Goal: Task Accomplishment & Management: Use online tool/utility

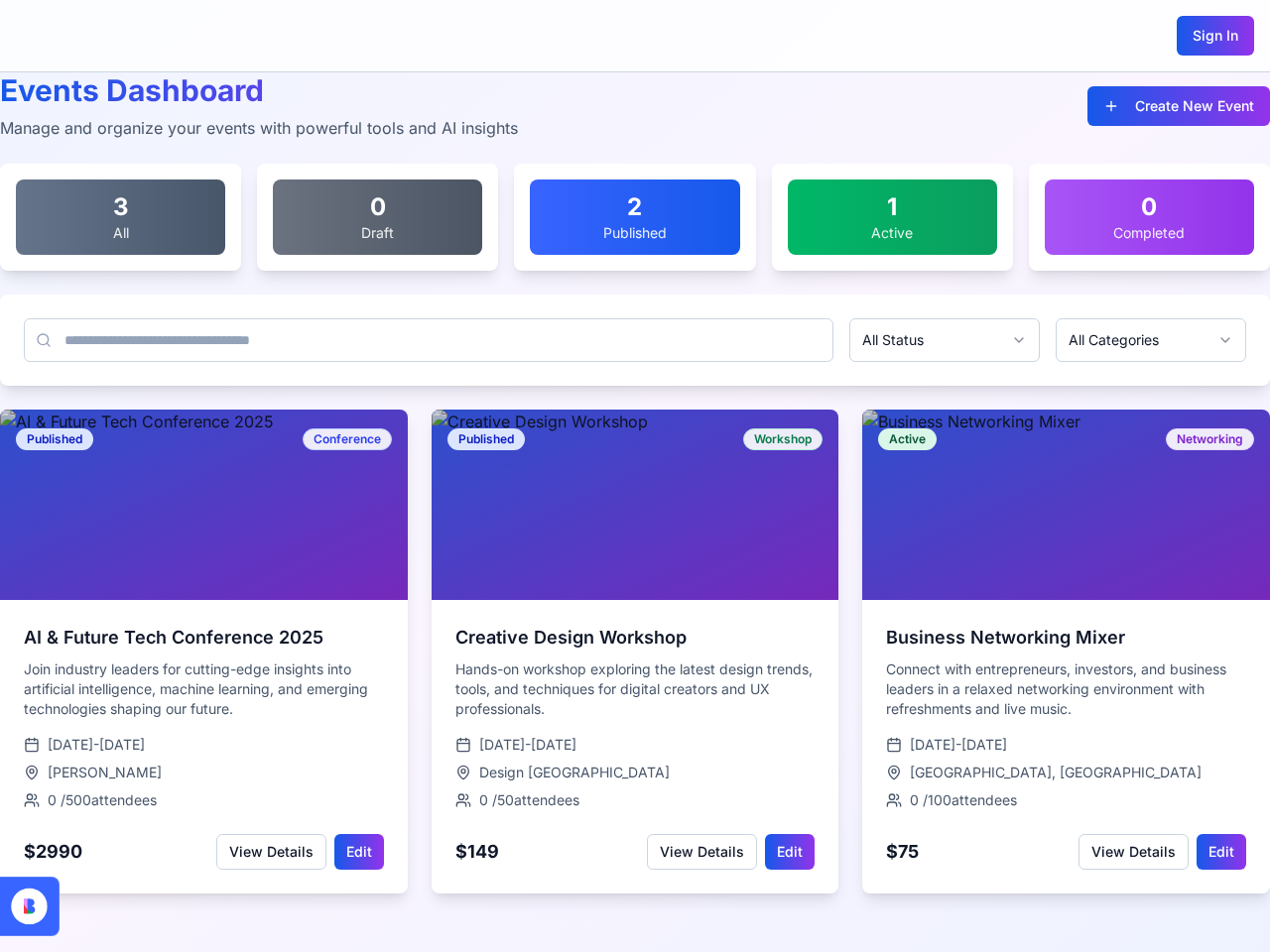
click at [635, 476] on div at bounding box center [635, 505] width 408 height 191
click at [1179, 106] on button "Create New Event" at bounding box center [1178, 106] width 183 height 40
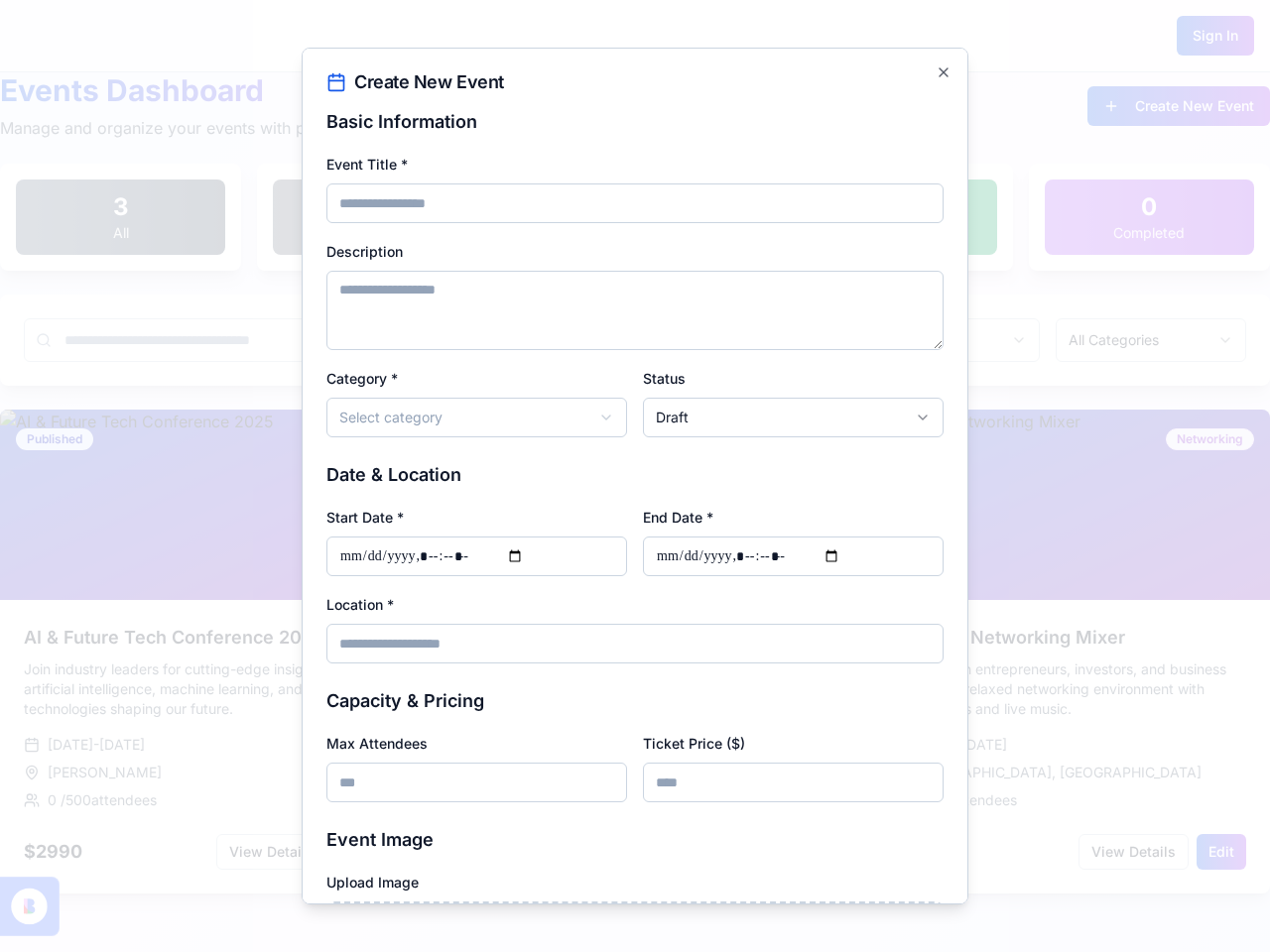
click at [1151, 340] on div at bounding box center [635, 476] width 1270 height 952
click at [297, 569] on div at bounding box center [635, 476] width 1270 height 952
click at [336, 569] on input "Start Date *" at bounding box center [476, 557] width 301 height 40
click at [376, 569] on input "Start Date *" at bounding box center [476, 557] width 301 height 40
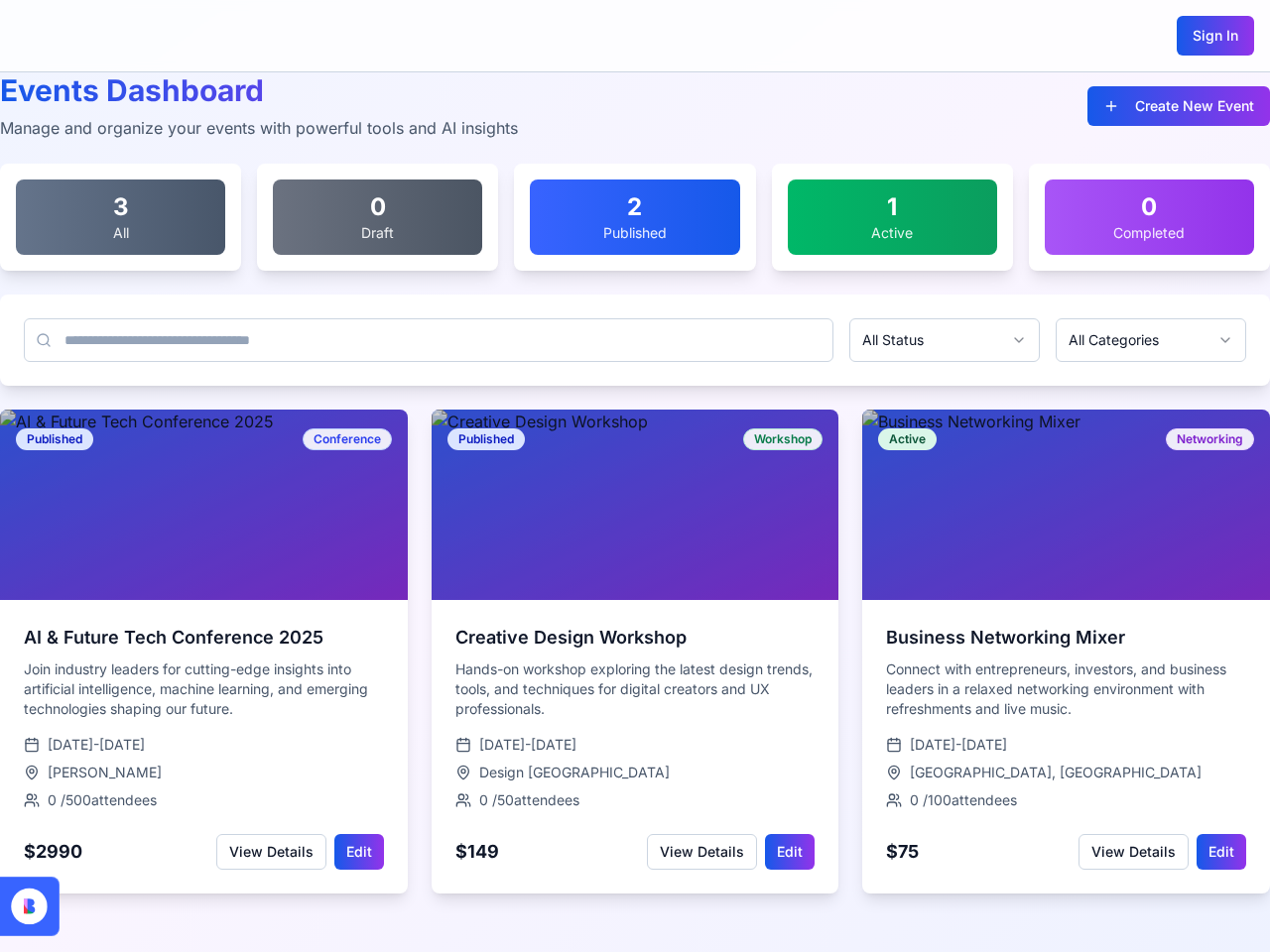
click at [271, 852] on button "View Details" at bounding box center [272, 852] width 110 height 36
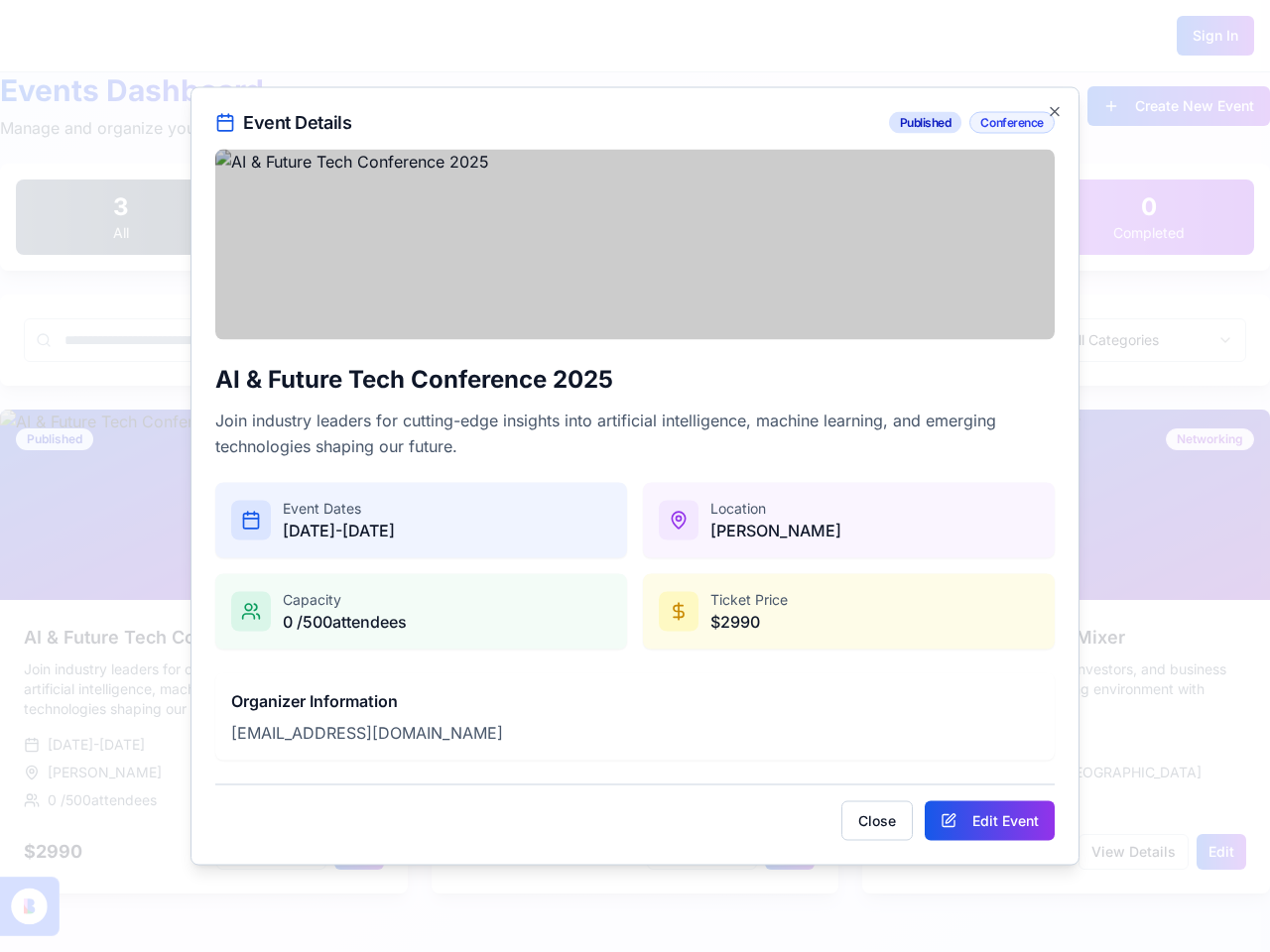
click at [359, 852] on div "Event Details Published Conference AI & Future Tech Conference 2025 Join indust…" at bounding box center [635, 476] width 890 height 778
click at [728, 559] on div "Location [GEOGRAPHIC_DATA]" at bounding box center [849, 521] width 412 height 76
